Goal: Task Accomplishment & Management: Use online tool/utility

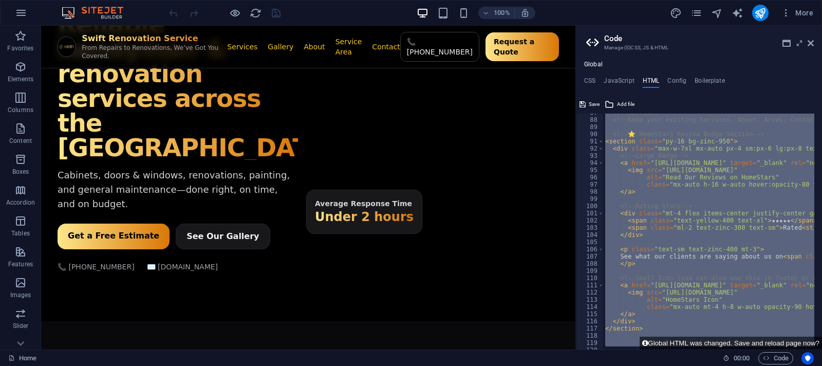
scroll to position [623, 0]
paste textarea
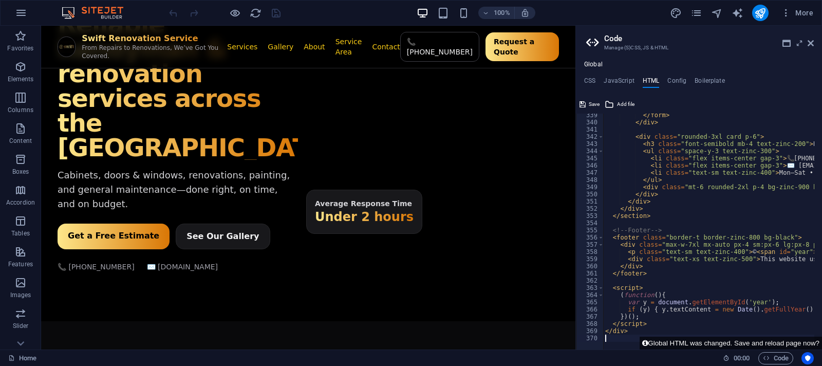
scroll to position [2433, 0]
click at [250, 7] on icon "reload" at bounding box center [256, 13] width 12 height 12
type textarea "</ul>"
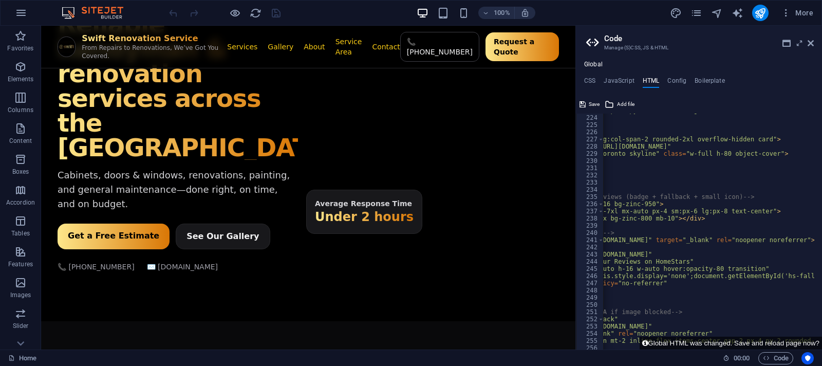
scroll to position [0, 82]
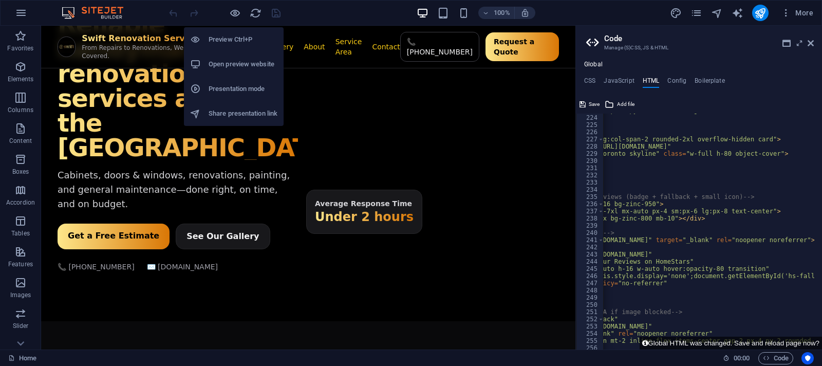
click at [237, 60] on h6 "Open preview website" at bounding box center [243, 64] width 69 height 12
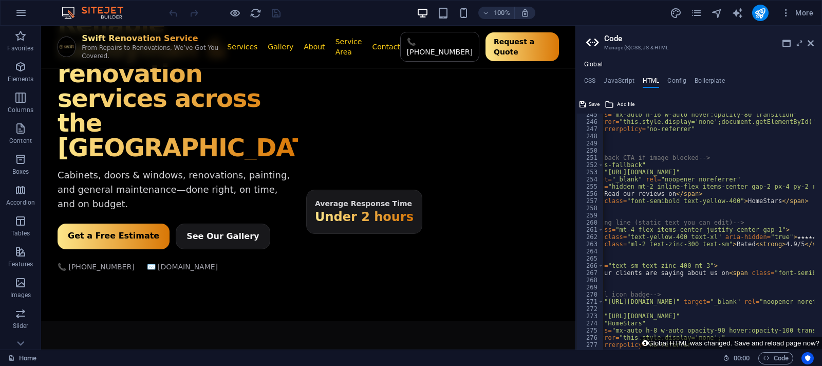
scroll to position [0, 58]
click at [759, 10] on icon "publish" at bounding box center [760, 13] width 12 height 12
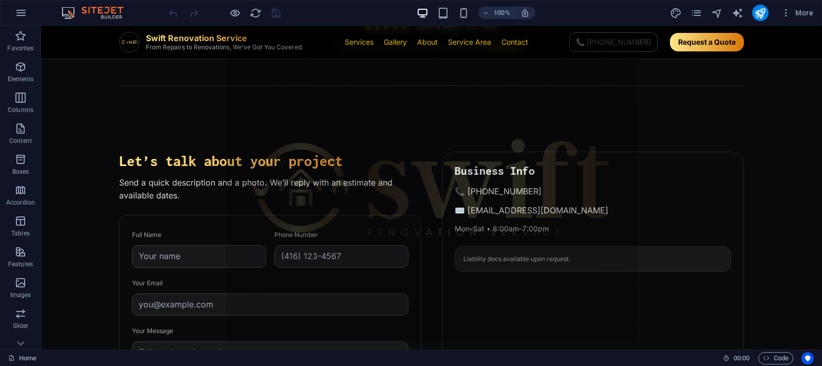
scroll to position [1440, 0]
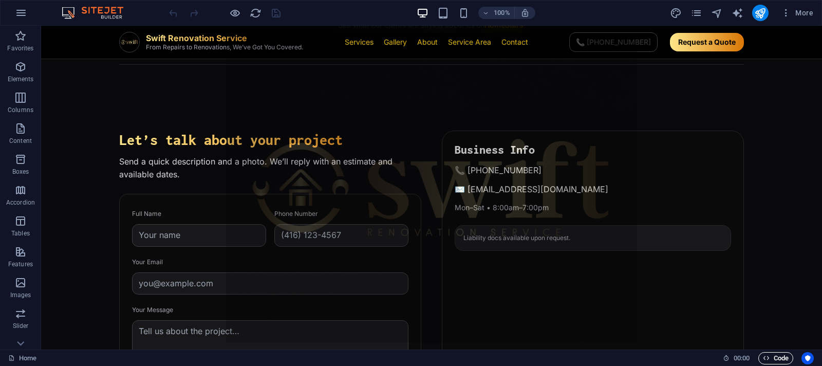
click at [774, 358] on span "Code" at bounding box center [776, 358] width 26 height 12
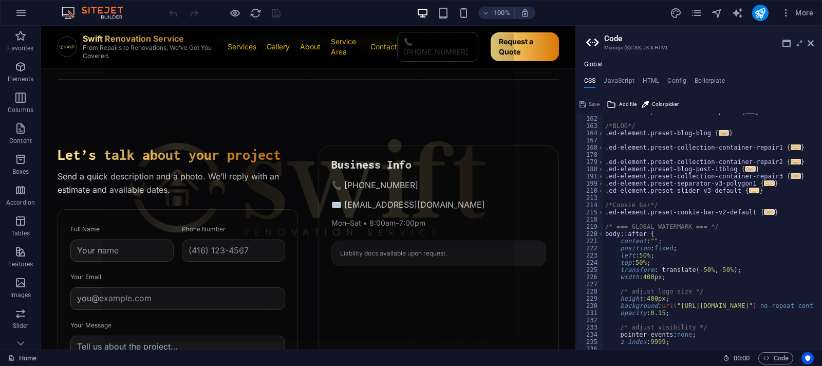
scroll to position [235, 0]
click at [651, 82] on h4 "HTML" at bounding box center [651, 82] width 17 height 11
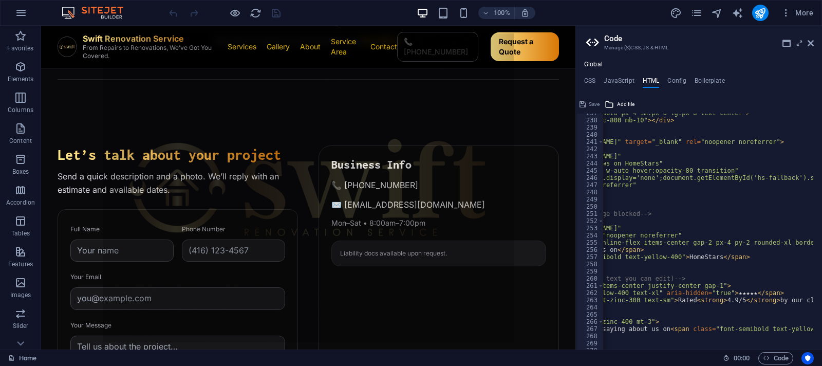
scroll to position [0, 112]
click at [720, 301] on div "< div class = "max-w-7xl mx-auto px-4 sm:px-6 lg:px-8 text-center" > < div clas…" at bounding box center [818, 229] width 655 height 241
type textarea "<span class="ml-2 text-zinc-300 text-sm">Rated <strong>5/5</strong> by our clie…"
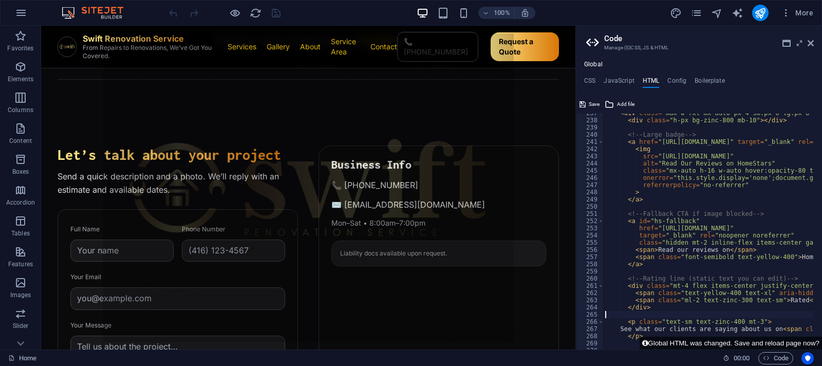
scroll to position [0, 0]
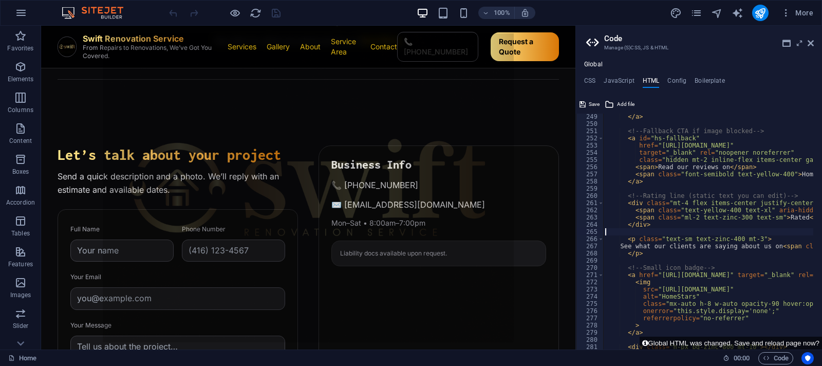
scroll to position [1786, 0]
click at [756, 10] on icon "publish" at bounding box center [760, 13] width 12 height 12
